Goal: Navigation & Orientation: Find specific page/section

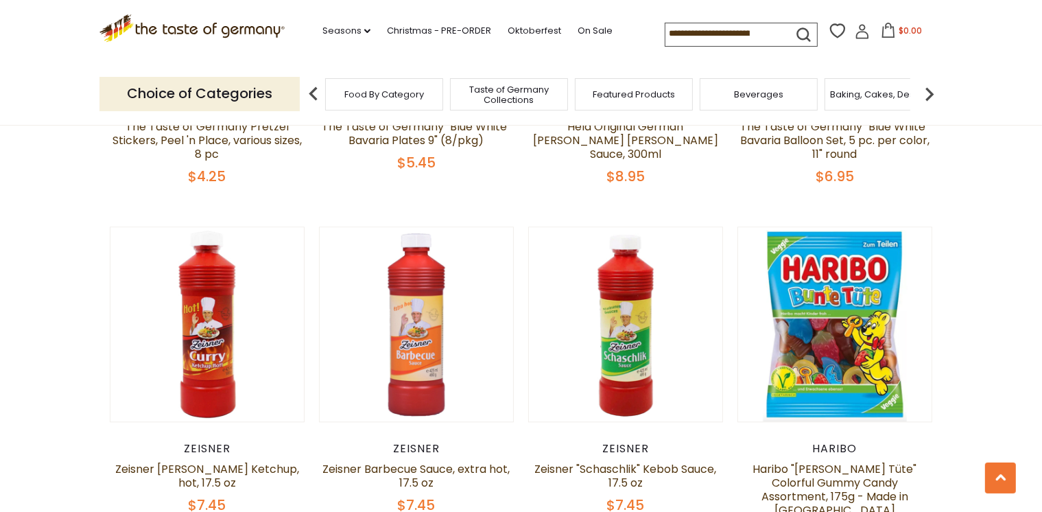
scroll to position [3154, 0]
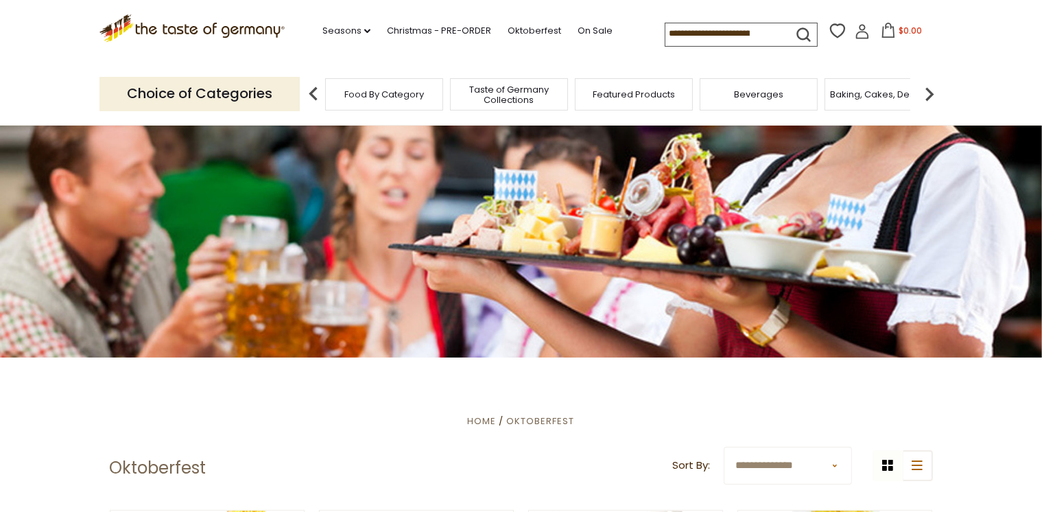
scroll to position [371, 0]
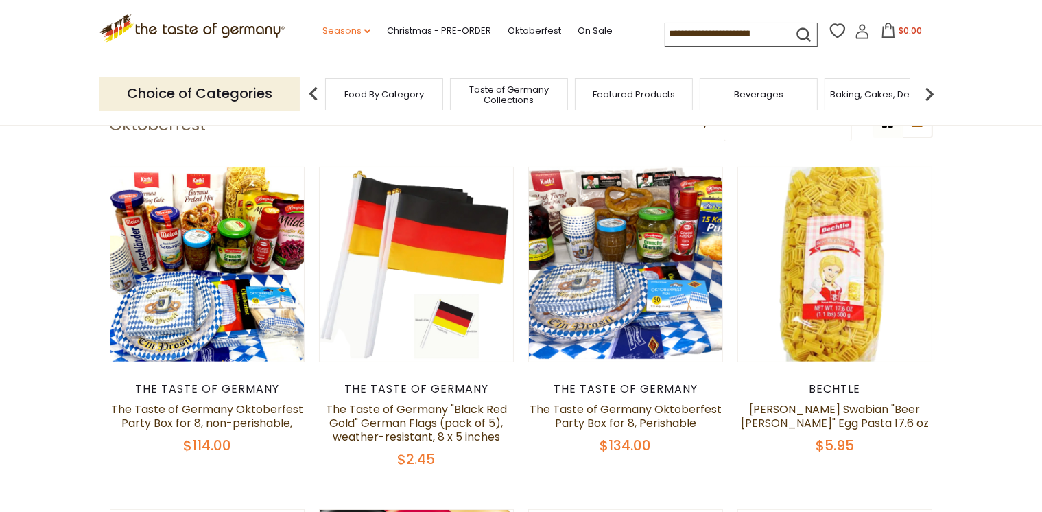
click at [352, 31] on link "Seasons dropdown_arrow" at bounding box center [347, 30] width 48 height 15
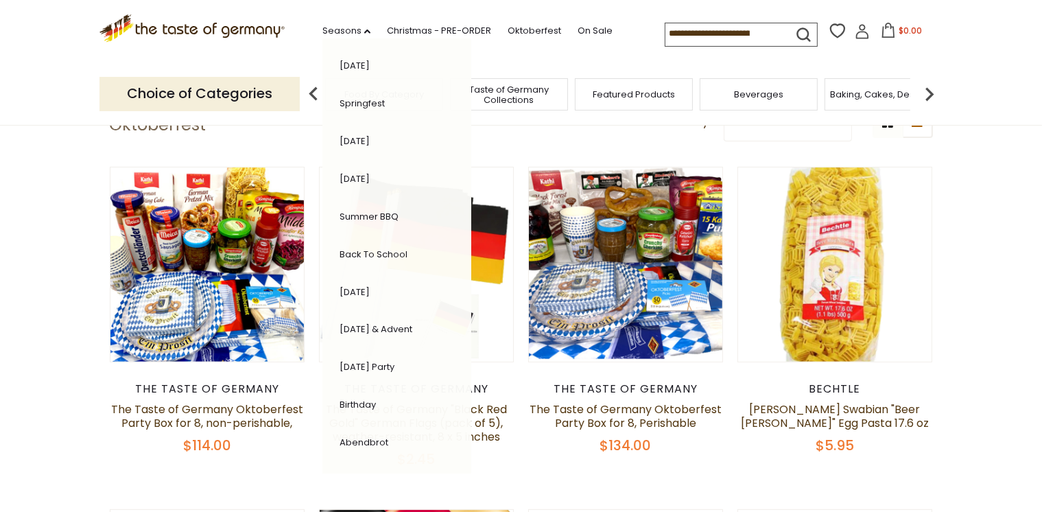
scroll to position [258, 0]
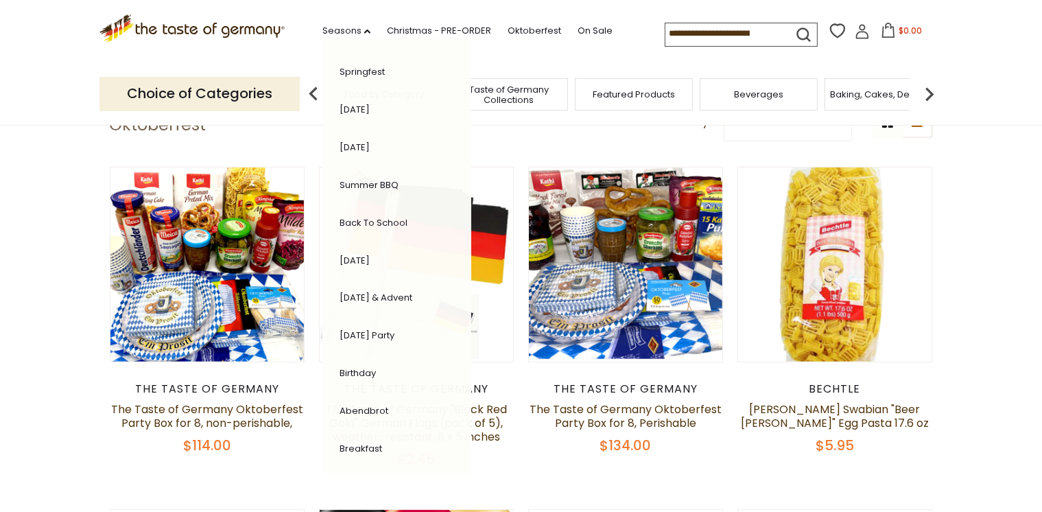
click at [360, 368] on link "Birthday" at bounding box center [358, 372] width 36 height 13
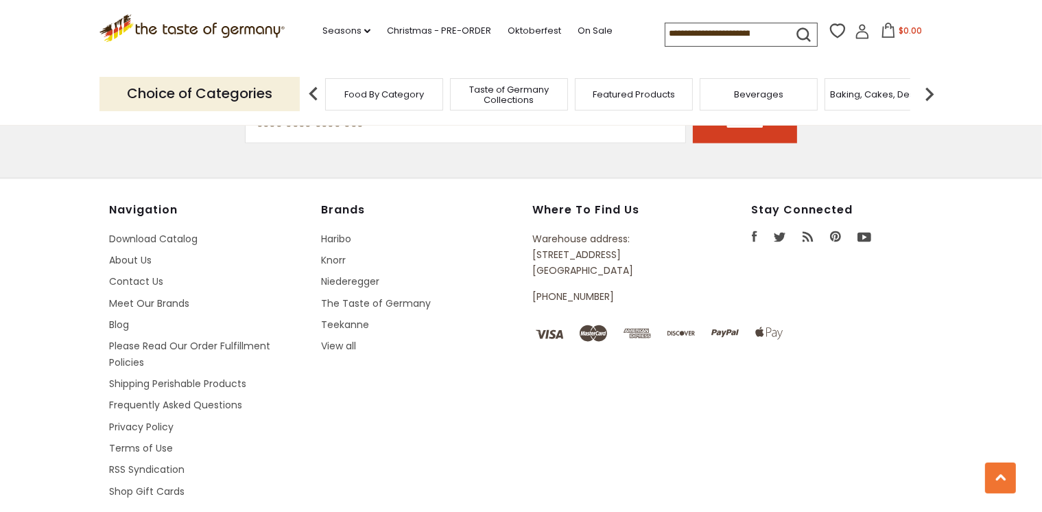
scroll to position [2017, 0]
click at [336, 253] on link "Knorr" at bounding box center [333, 260] width 25 height 14
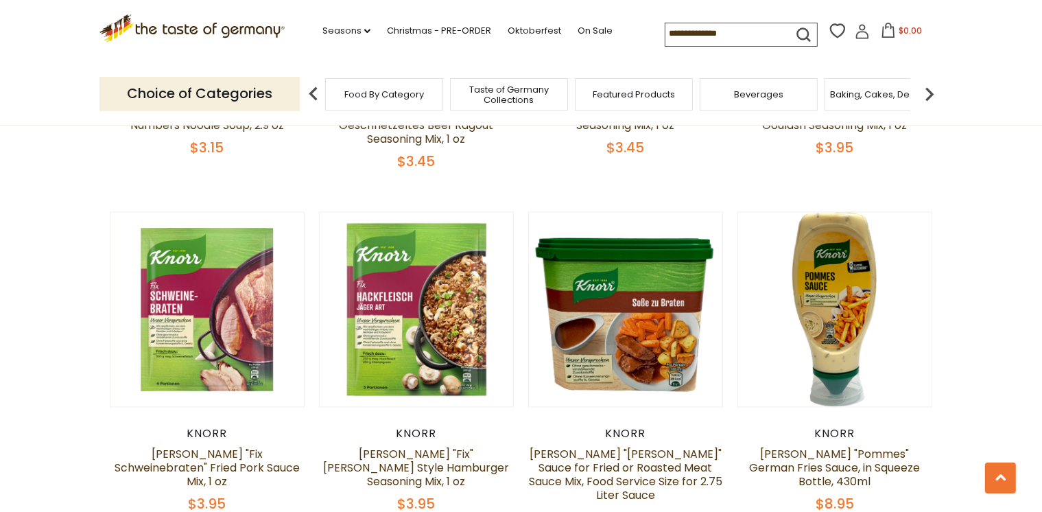
scroll to position [2742, 0]
